Goal: Task Accomplishment & Management: Manage account settings

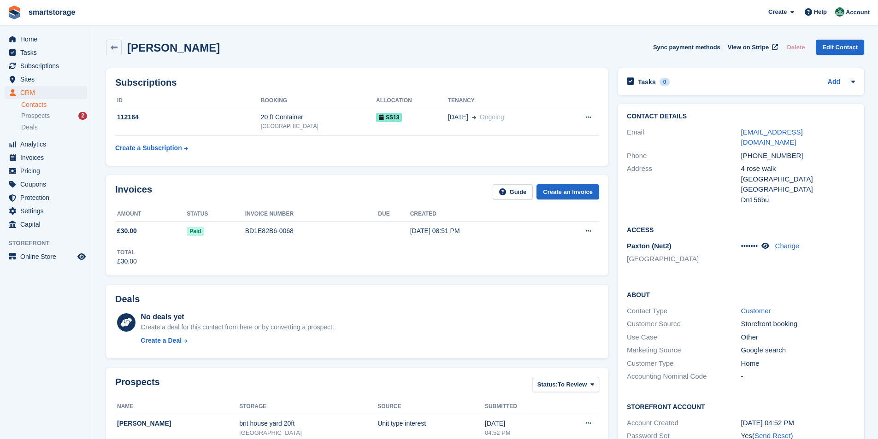
click at [45, 118] on span "Prospects" at bounding box center [35, 116] width 29 height 9
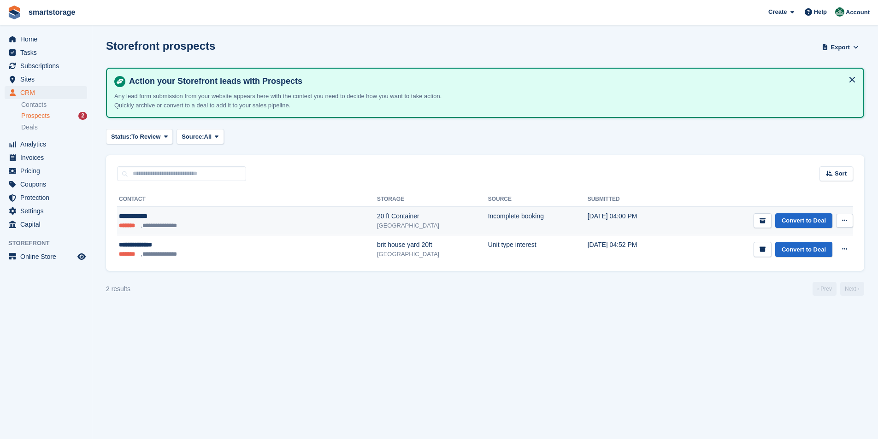
click at [845, 222] on icon at bounding box center [844, 221] width 5 height 6
click at [817, 271] on p "Delete prospect" at bounding box center [809, 271] width 80 height 12
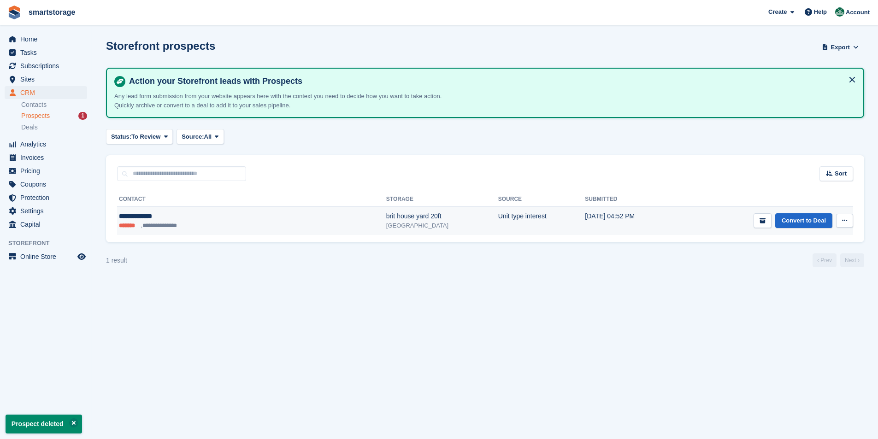
click at [843, 219] on icon at bounding box center [844, 221] width 5 height 6
click at [807, 269] on p "Delete prospect" at bounding box center [809, 271] width 80 height 12
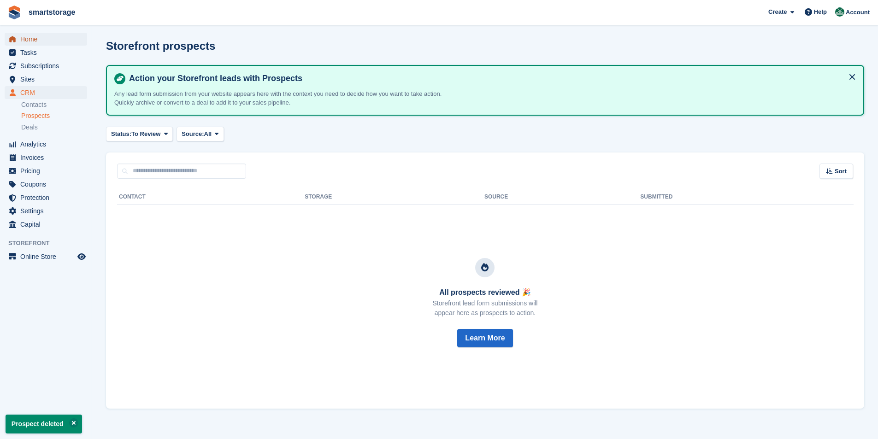
click at [40, 40] on span "Home" at bounding box center [47, 39] width 55 height 13
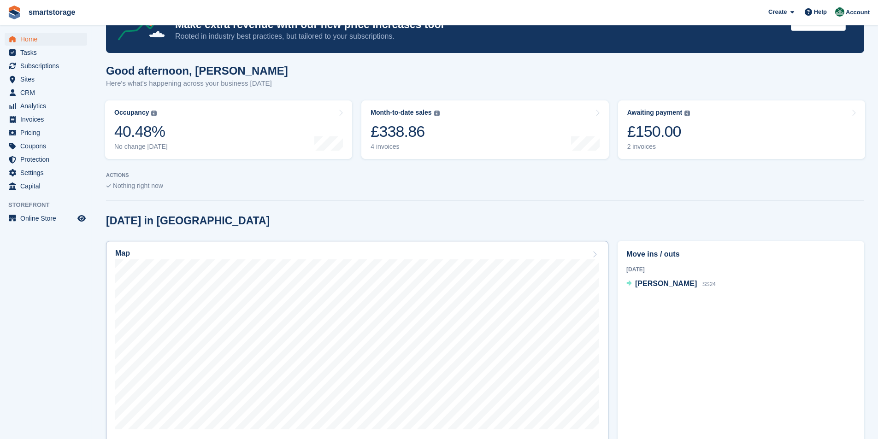
scroll to position [92, 0]
